Goal: Task Accomplishment & Management: Complete application form

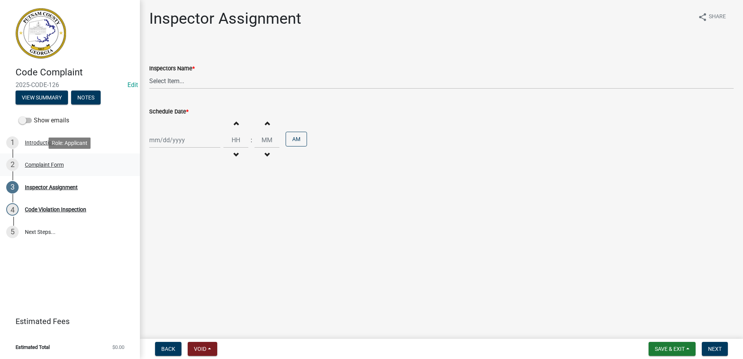
click at [44, 164] on div "Complaint Form" at bounding box center [44, 164] width 39 height 5
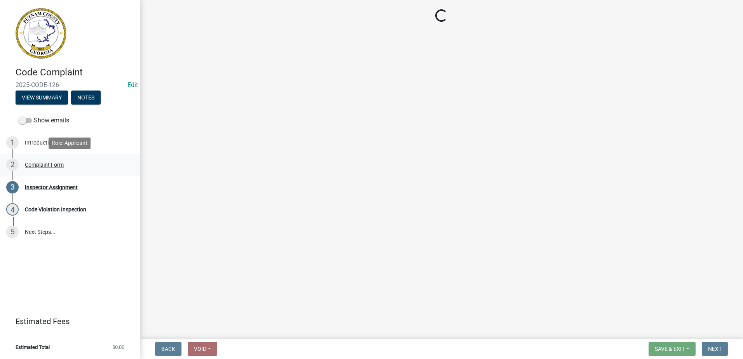
select select "76170ab1-b25a-468b-8231-d5eb0e85b261"
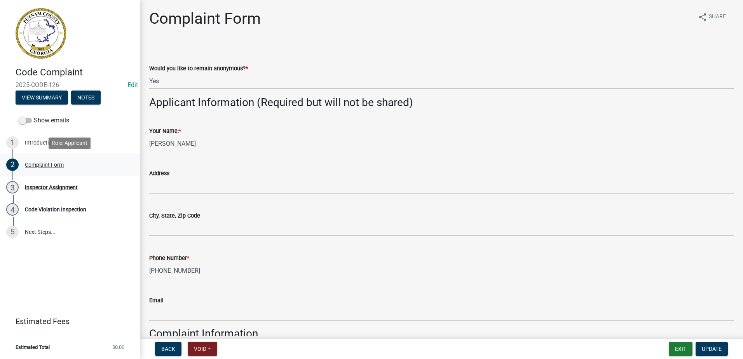
click at [36, 164] on div "Complaint Form" at bounding box center [44, 164] width 39 height 5
click at [43, 164] on div "Complaint Form" at bounding box center [44, 164] width 39 height 5
click at [51, 162] on div "Complaint Form" at bounding box center [44, 164] width 39 height 5
click at [36, 165] on div "Complaint Form" at bounding box center [44, 164] width 39 height 5
click at [56, 188] on div "Inspector Assignment" at bounding box center [51, 187] width 53 height 5
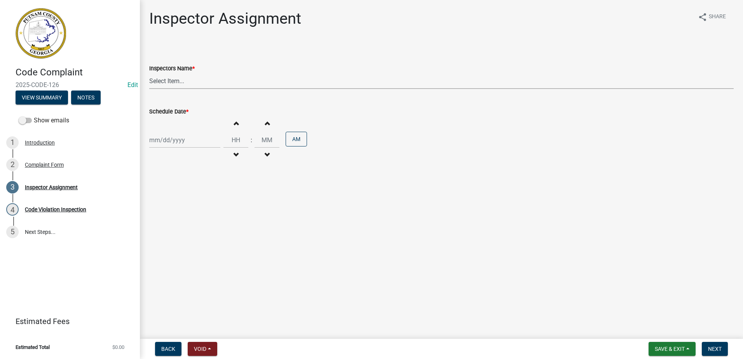
click at [176, 80] on select "Select Item... jstokes ([PERSON_NAME]) asmith105 ([PERSON_NAME]) [PERSON_NAME] …" at bounding box center [441, 81] width 584 height 16
select select "a0ea4169-8540-4a2c-b9f4-cf4c1ffdeb95"
click at [149, 73] on select "Select Item... jstokes ([PERSON_NAME]) asmith105 ([PERSON_NAME]) [PERSON_NAME] …" at bounding box center [441, 81] width 584 height 16
click at [164, 139] on div at bounding box center [184, 140] width 71 height 16
select select "8"
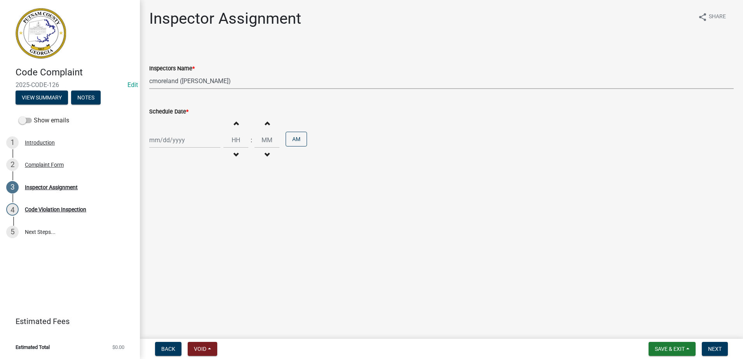
select select "2025"
click at [158, 218] on div "18" at bounding box center [157, 219] width 12 height 12
type input "[DATE]"
click at [717, 347] on span "Next" at bounding box center [715, 349] width 14 height 6
click at [232, 141] on input "Hours" at bounding box center [235, 140] width 25 height 16
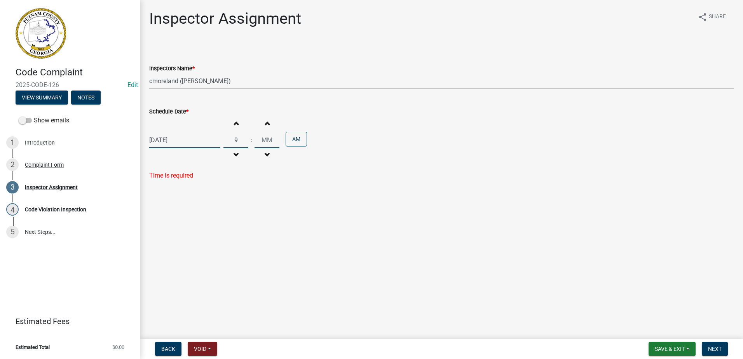
type input "09"
type input "00"
click at [260, 142] on input "00" at bounding box center [266, 140] width 25 height 16
click at [716, 346] on span "Next" at bounding box center [715, 349] width 14 height 6
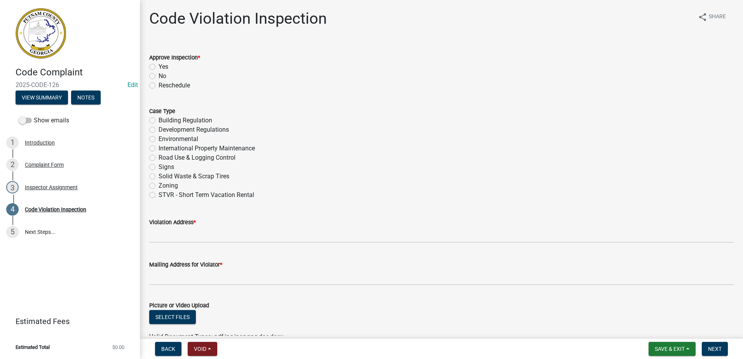
click at [159, 76] on label "No" at bounding box center [163, 75] width 8 height 9
click at [159, 76] on input "No" at bounding box center [161, 73] width 5 height 5
radio input "true"
click at [159, 119] on label "Building Regulation" at bounding box center [186, 120] width 54 height 9
click at [159, 119] on input "Building Regulation" at bounding box center [161, 118] width 5 height 5
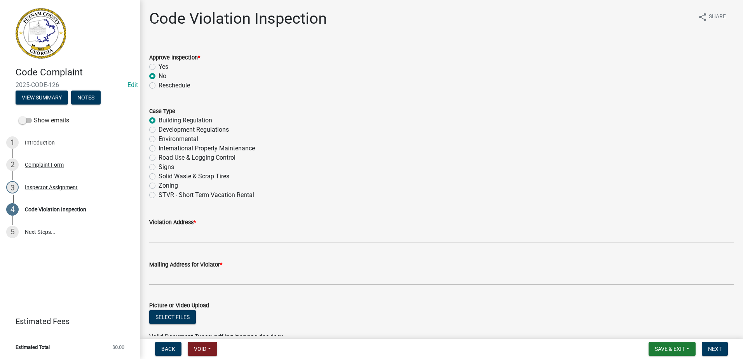
radio input "true"
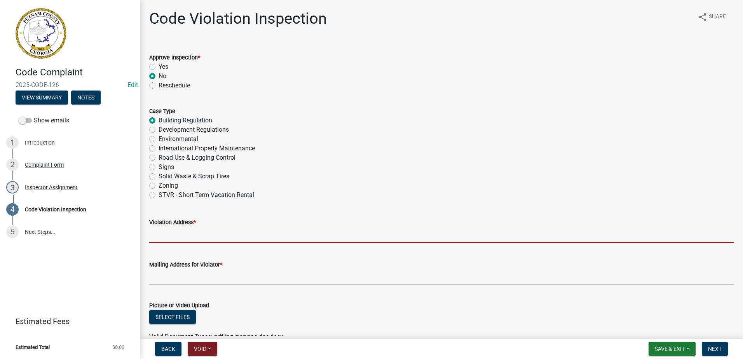
click at [165, 234] on input "Violation Address *" at bounding box center [441, 235] width 584 height 16
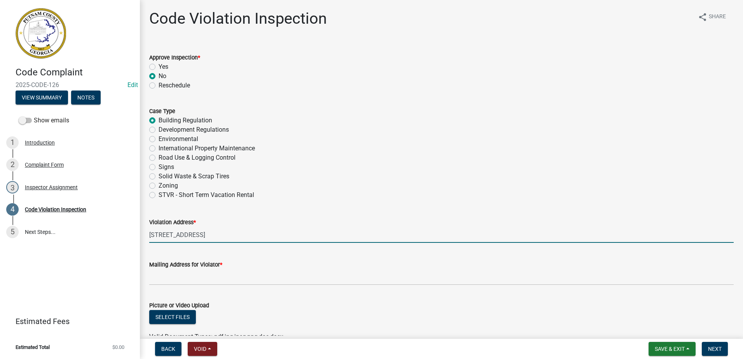
type input "[STREET_ADDRESS]"
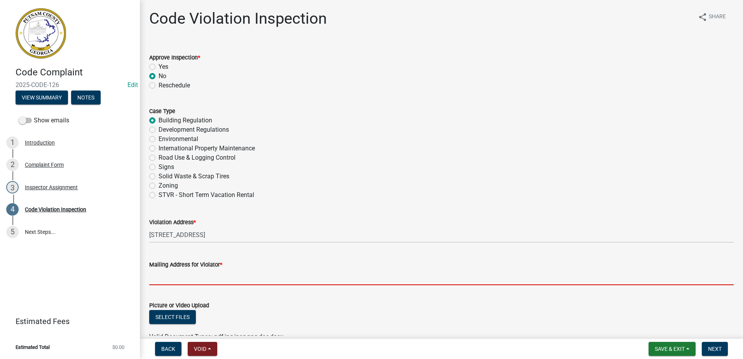
click at [154, 277] on input "Mailing Address for Violator *" at bounding box center [441, 277] width 584 height 16
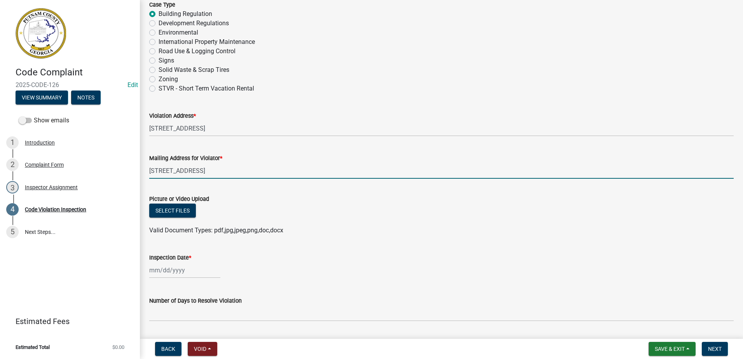
scroll to position [117, 0]
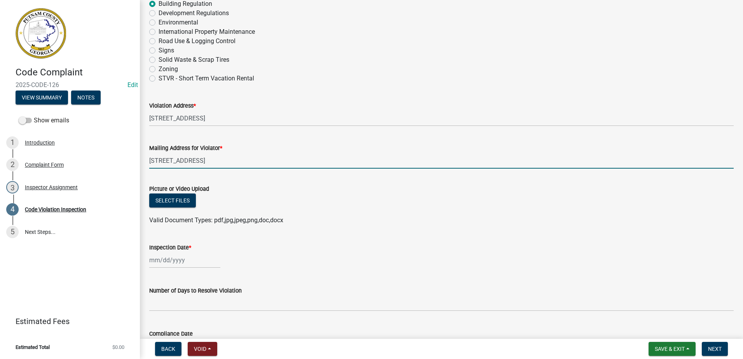
type input "[STREET_ADDRESS]"
click at [167, 264] on div at bounding box center [184, 260] width 71 height 16
select select "8"
select select "2025"
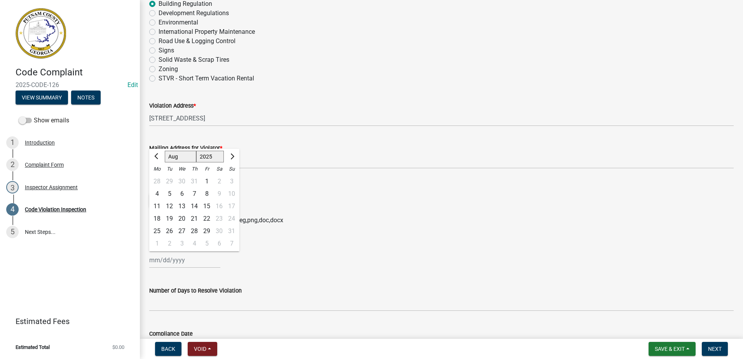
click at [292, 275] on wm-data-entity-input "Inspection Date * [PERSON_NAME] Apr May Jun [DATE] Aug Sep Oct Nov [DATE] 1526 …" at bounding box center [441, 253] width 584 height 43
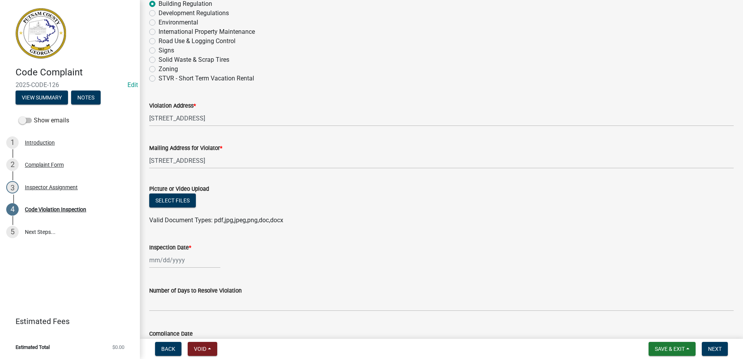
select select "8"
select select "2025"
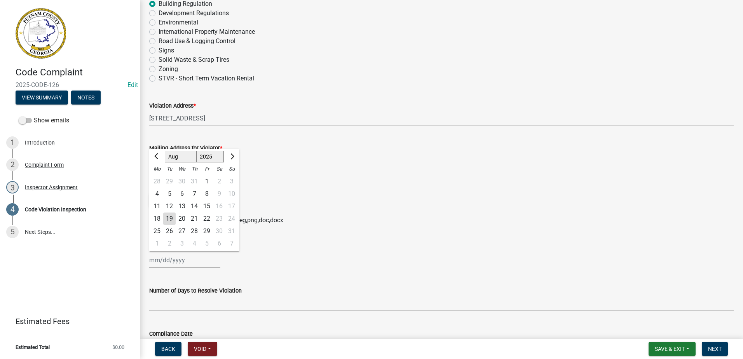
click at [169, 263] on div "[PERSON_NAME] Feb Mar Apr [PERSON_NAME][DATE] Oct Nov [DATE] 1526 1527 1528 152…" at bounding box center [184, 260] width 71 height 16
click at [155, 218] on div "18" at bounding box center [157, 219] width 12 height 12
type input "[DATE]"
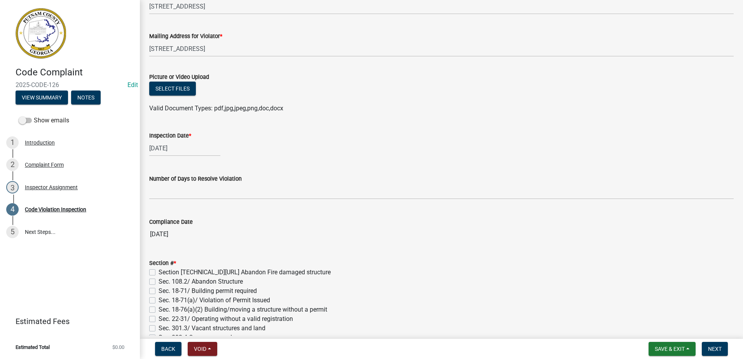
scroll to position [233, 0]
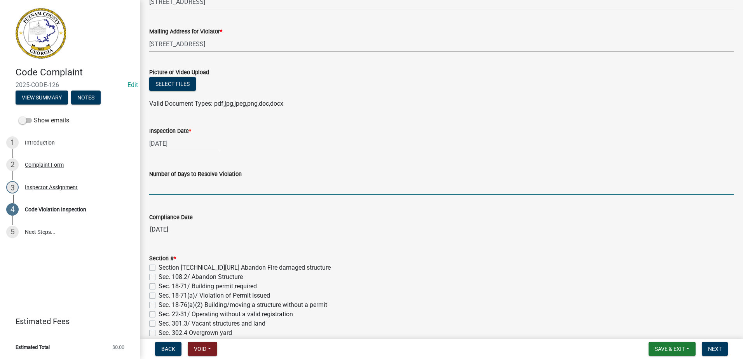
click at [161, 189] on input "text" at bounding box center [441, 187] width 584 height 16
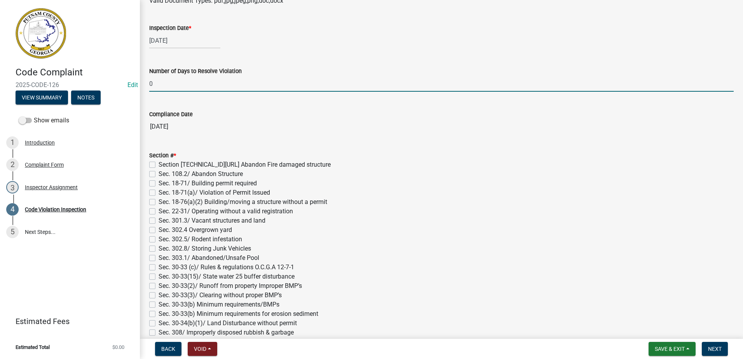
scroll to position [350, 0]
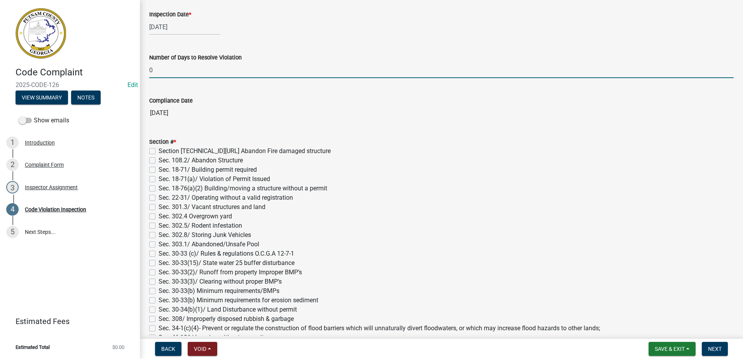
type input "0"
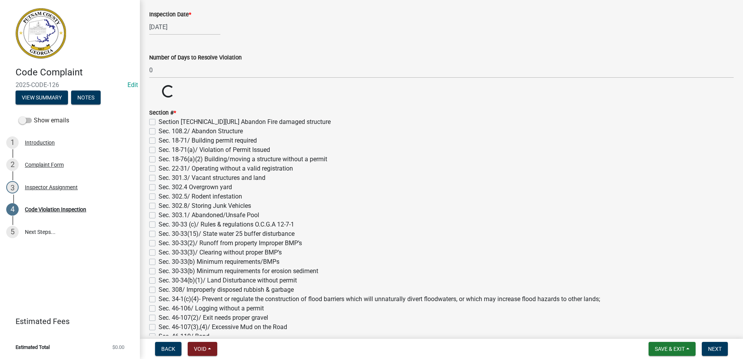
click at [152, 169] on div "Section # * Section [TECHNICAL_ID][URL] Abandon Fire damaged structure Sec. 108…" at bounding box center [441, 294] width 584 height 373
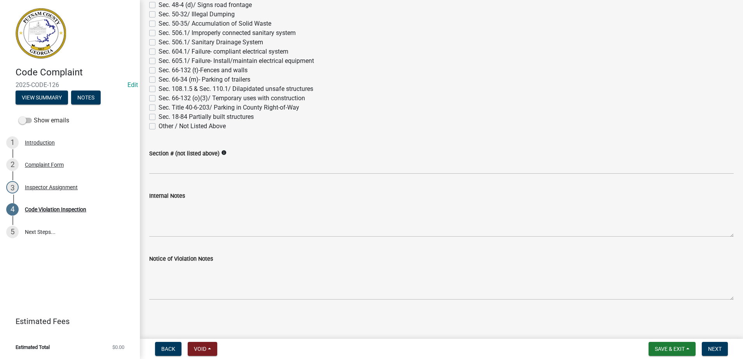
scroll to position [730, 0]
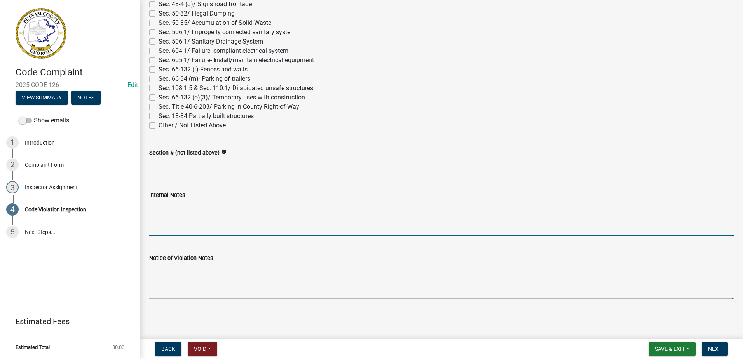
click at [158, 223] on textarea "Internal Notes" at bounding box center [441, 218] width 584 height 37
type textarea "A"
click at [148, 205] on div "Internal Notes [STREET_ADDRESS] has current permits for the house remodel and t…" at bounding box center [441, 207] width 596 height 57
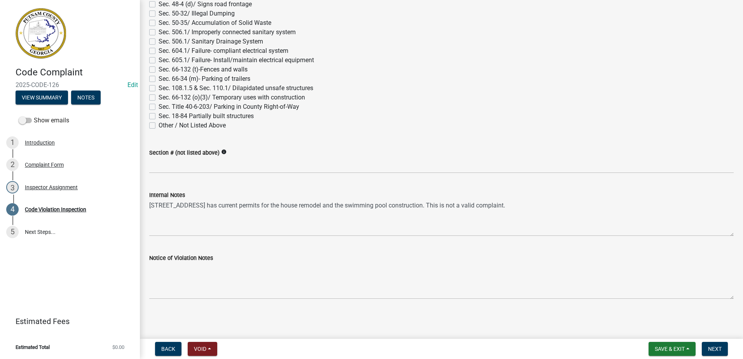
click at [148, 201] on div "Internal Notes [STREET_ADDRESS] has current permits for the house remodel and t…" at bounding box center [441, 207] width 596 height 57
click at [149, 206] on div "Internal Notes [STREET_ADDRESS] has current permits for the house remodel and t…" at bounding box center [441, 207] width 596 height 57
click at [149, 205] on div "Internal Notes [STREET_ADDRESS] has current permits for the house remodel and t…" at bounding box center [441, 207] width 596 height 57
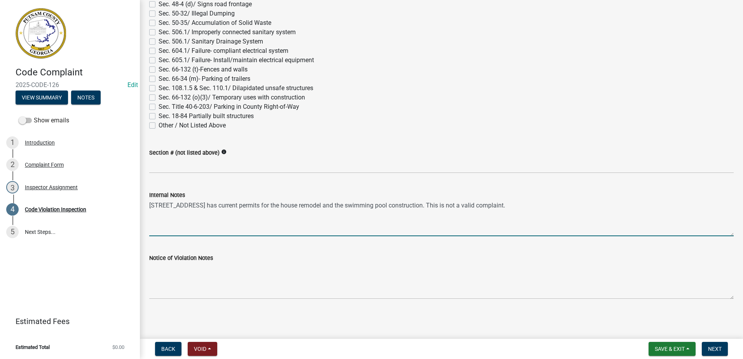
click at [150, 202] on textarea "[STREET_ADDRESS] has current permits for the house remodel and the swimming poo…" at bounding box center [441, 218] width 584 height 37
click at [153, 202] on textarea "I found current [STREET_ADDRESS] has current permits for the house remodel and …" at bounding box center [441, 218] width 584 height 37
click at [189, 205] on textarea "I found current [STREET_ADDRESS] has current permits for the house remodel and …" at bounding box center [441, 218] width 584 height 37
click at [170, 205] on textarea "I found current permits in GEO [STREET_ADDRESS] has current permits for the hou…" at bounding box center [441, 218] width 584 height 37
click at [232, 205] on textarea "I found current permits in GEO [STREET_ADDRESS] has current permits for the hou…" at bounding box center [441, 218] width 584 height 37
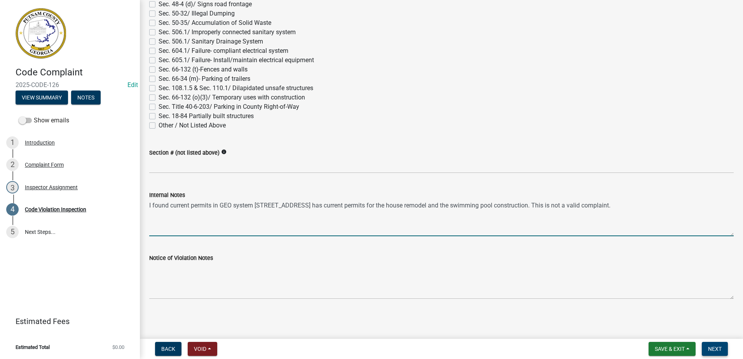
type textarea "I found current permits in GEO system [STREET_ADDRESS] has current permits for …"
click at [719, 347] on span "Next" at bounding box center [715, 349] width 14 height 6
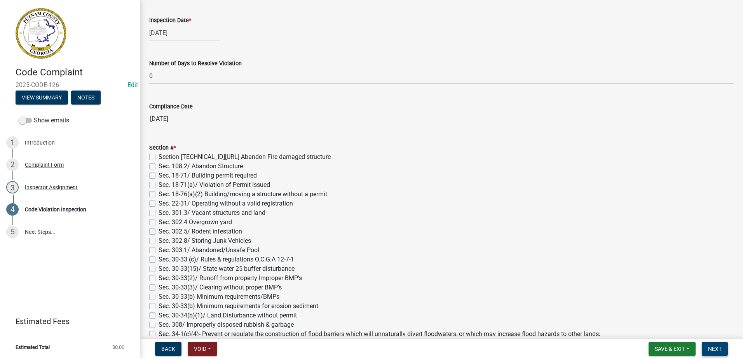
scroll to position [380, 0]
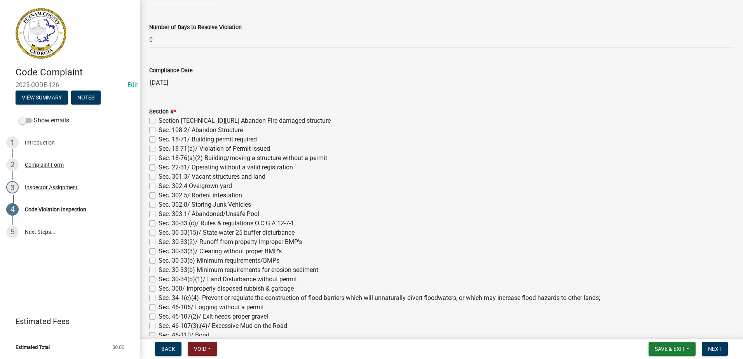
click at [159, 139] on label "Sec. 18-71/ Building permit required" at bounding box center [208, 139] width 98 height 9
click at [159, 139] on input "Sec. 18-71/ Building permit required" at bounding box center [161, 137] width 5 height 5
checkbox input "true"
checkbox input "false"
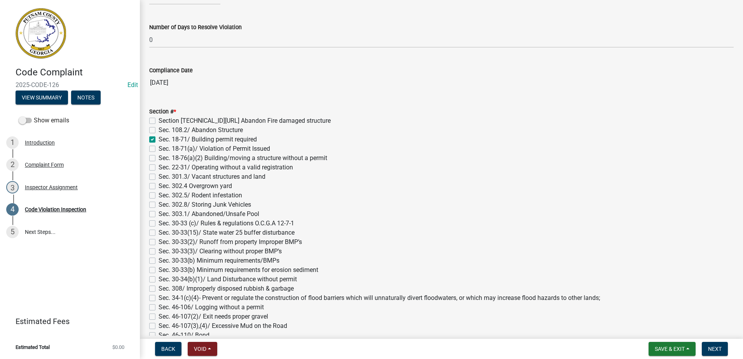
checkbox input "true"
checkbox input "false"
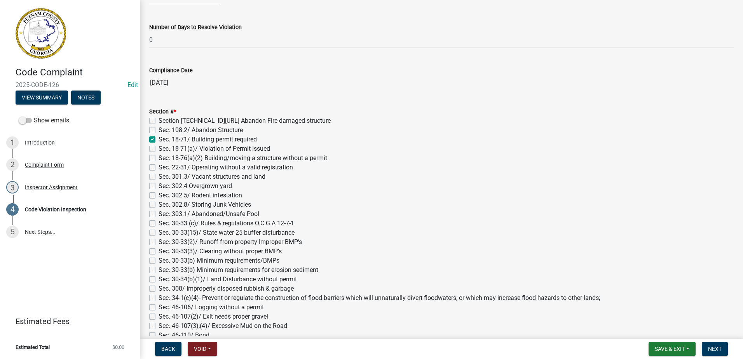
checkbox input "false"
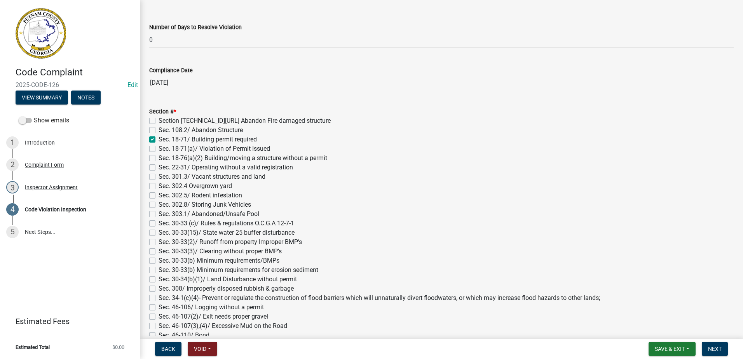
checkbox input "false"
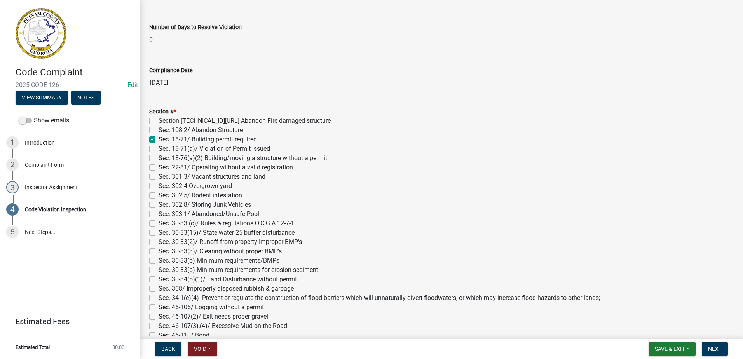
checkbox input "false"
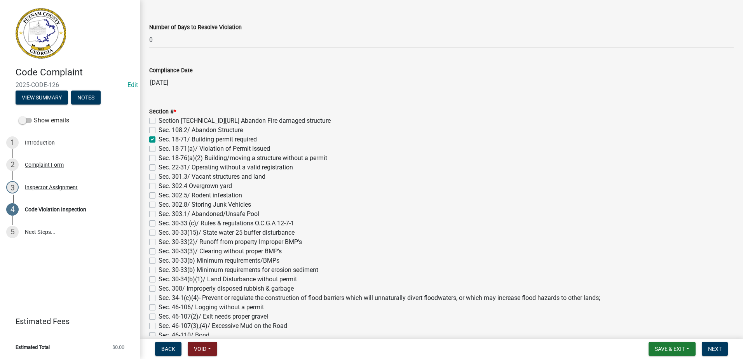
checkbox input "false"
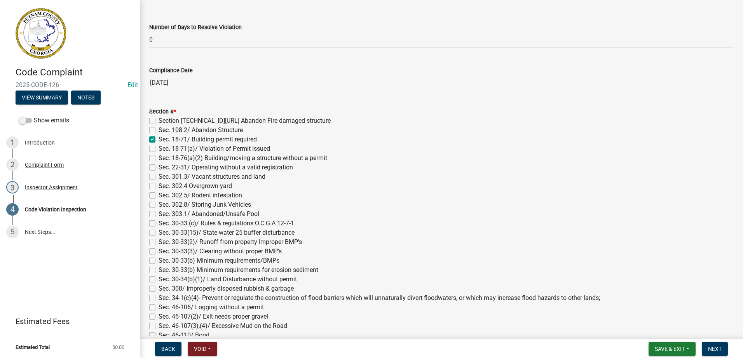
checkbox input "false"
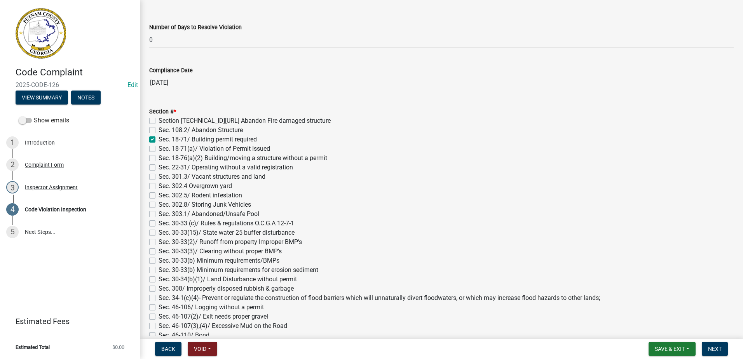
checkbox input "false"
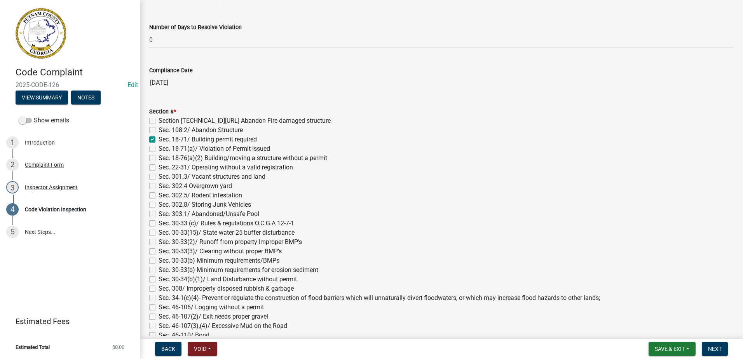
checkbox input "false"
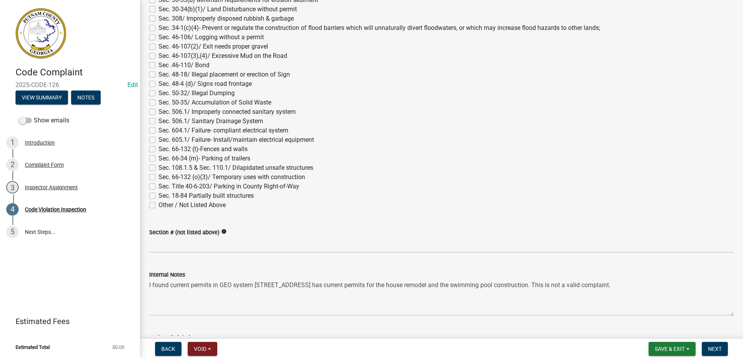
scroll to position [652, 0]
click at [710, 346] on span "Next" at bounding box center [715, 349] width 14 height 6
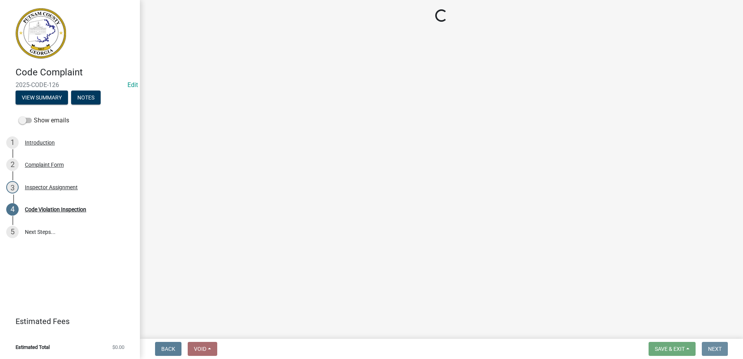
scroll to position [0, 0]
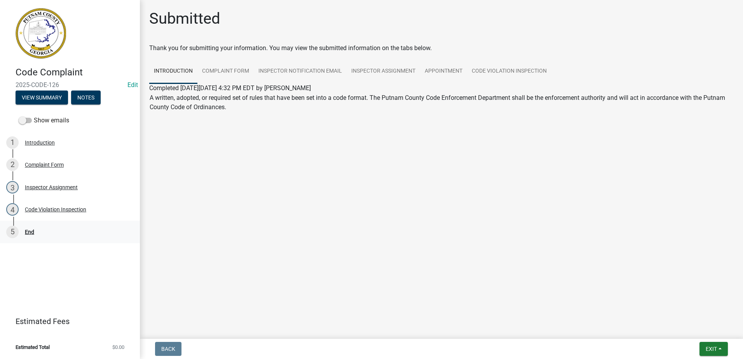
click at [29, 231] on div "End" at bounding box center [29, 231] width 9 height 5
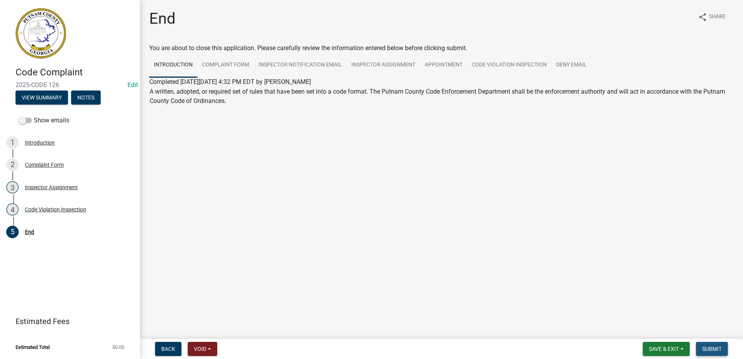
click at [709, 348] on span "Submit" at bounding box center [711, 349] width 19 height 6
